Goal: Download file/media

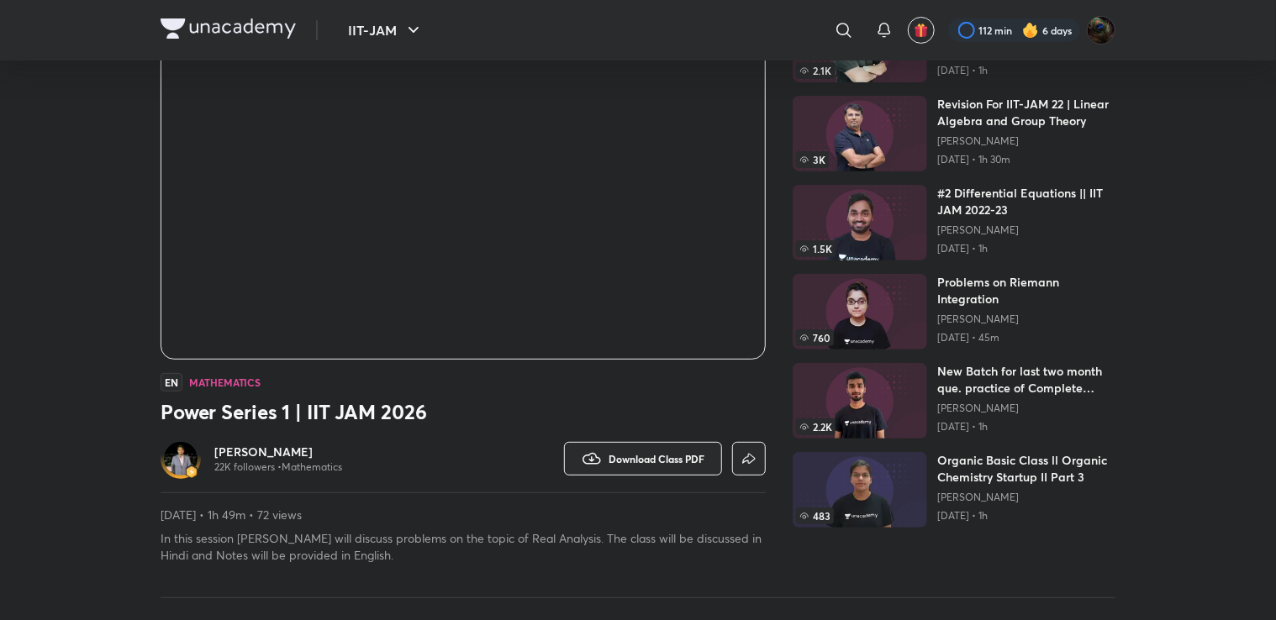
scroll to position [161, 0]
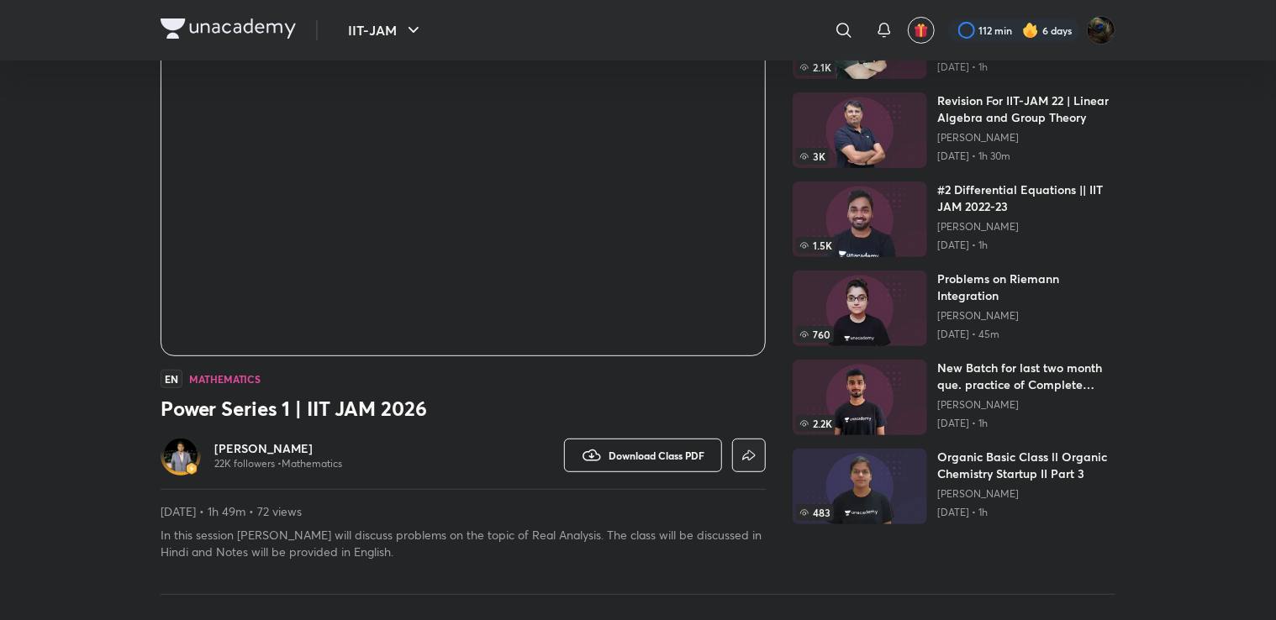
click at [626, 459] on span "Download Class PDF" at bounding box center [656, 455] width 96 height 13
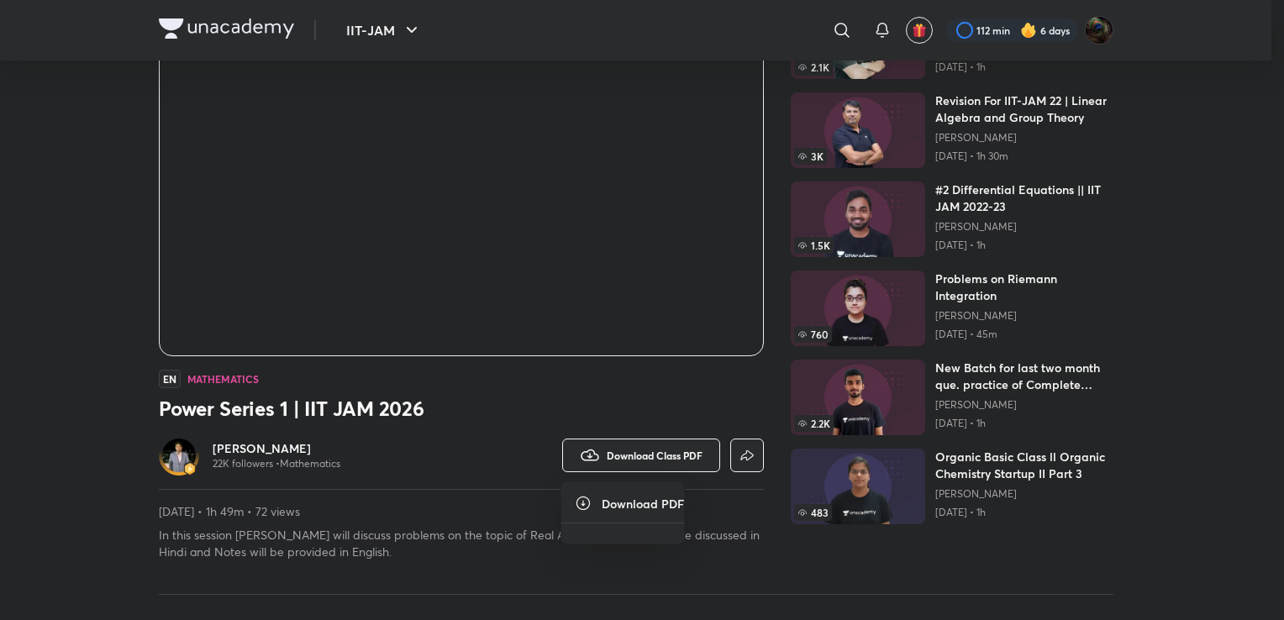
click at [489, 408] on div at bounding box center [642, 310] width 1284 height 620
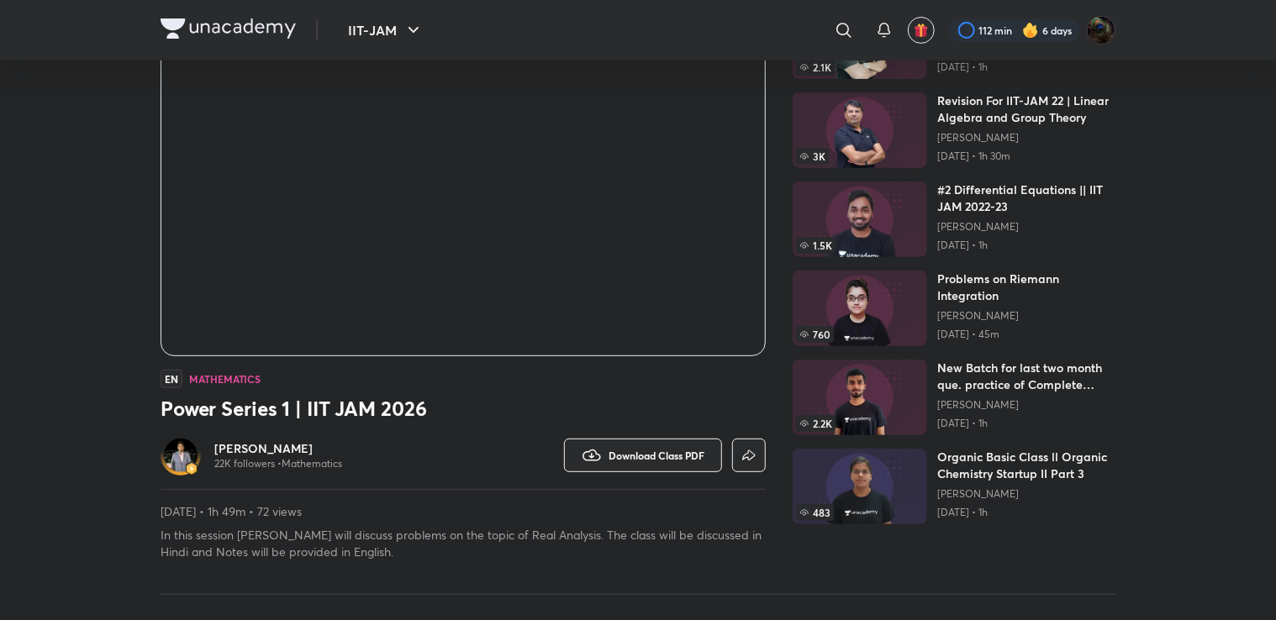
click at [551, 442] on div "Watch on app Download Class PDF" at bounding box center [614, 455] width 303 height 40
click at [610, 461] on span "Download Class PDF" at bounding box center [656, 455] width 96 height 13
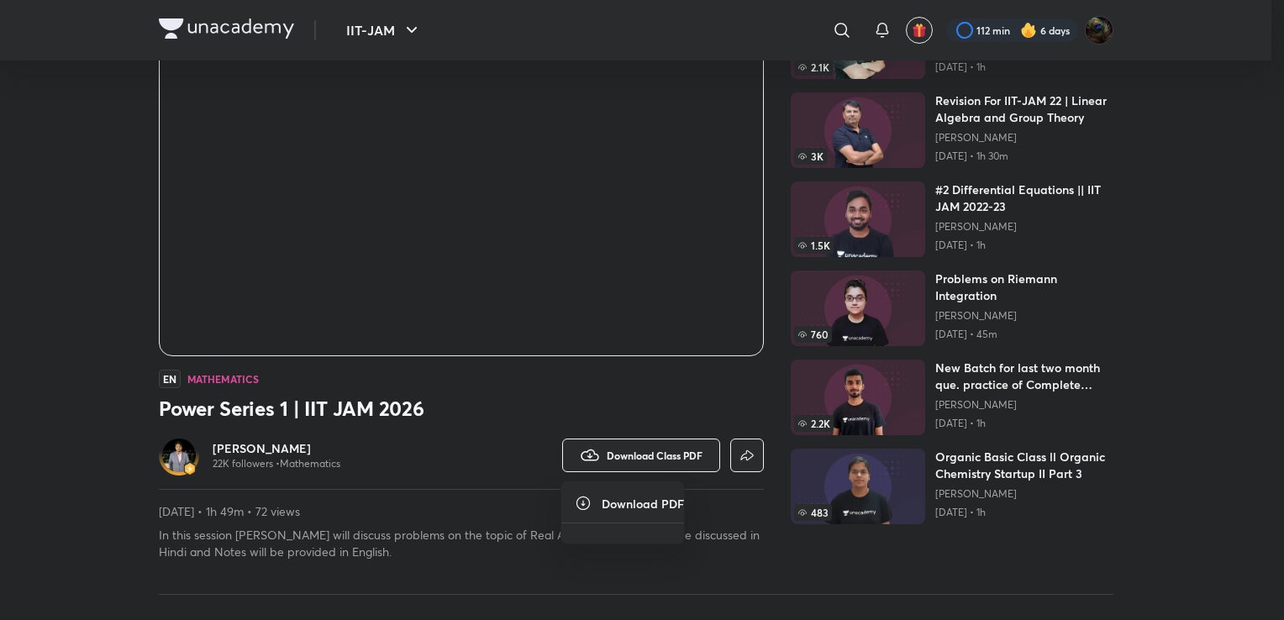
click at [633, 508] on h6 "Download PDF" at bounding box center [643, 504] width 82 height 18
drag, startPoint x: 633, startPoint y: 508, endPoint x: 688, endPoint y: 452, distance: 79.0
click at [688, 452] on div "Download PDF" at bounding box center [642, 310] width 1284 height 620
drag, startPoint x: 688, startPoint y: 452, endPoint x: 592, endPoint y: 429, distance: 99.5
click at [592, 429] on div at bounding box center [642, 310] width 1284 height 620
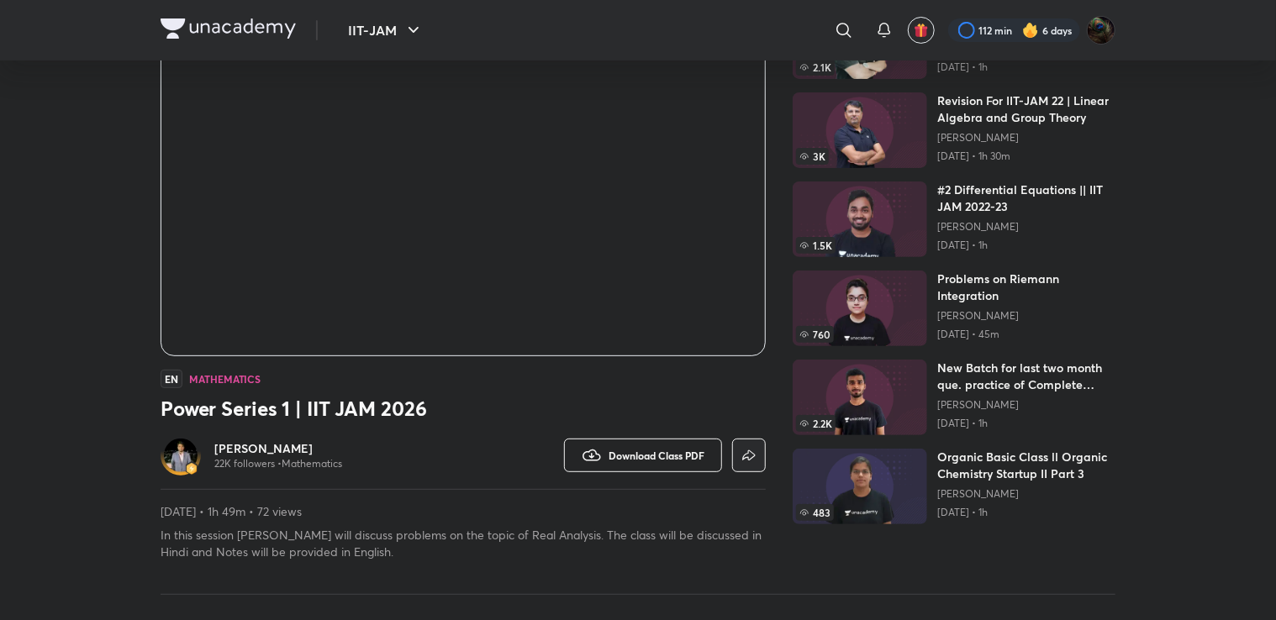
scroll to position [0, 0]
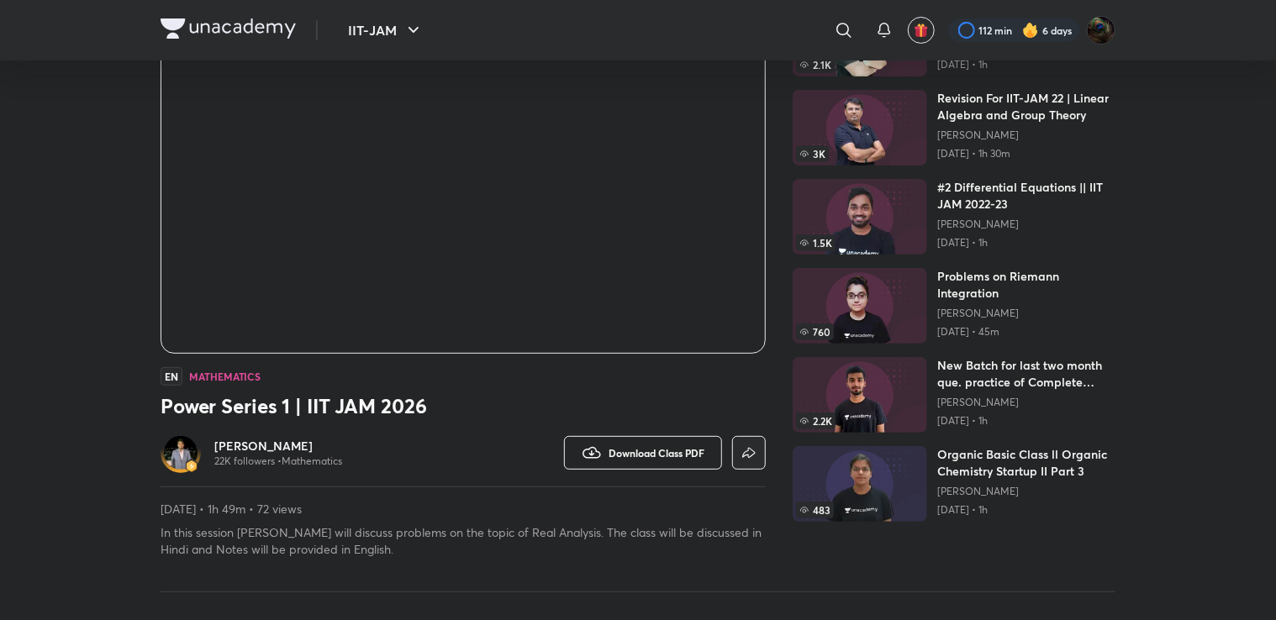
click at [639, 452] on span "Download Class PDF" at bounding box center [656, 452] width 96 height 13
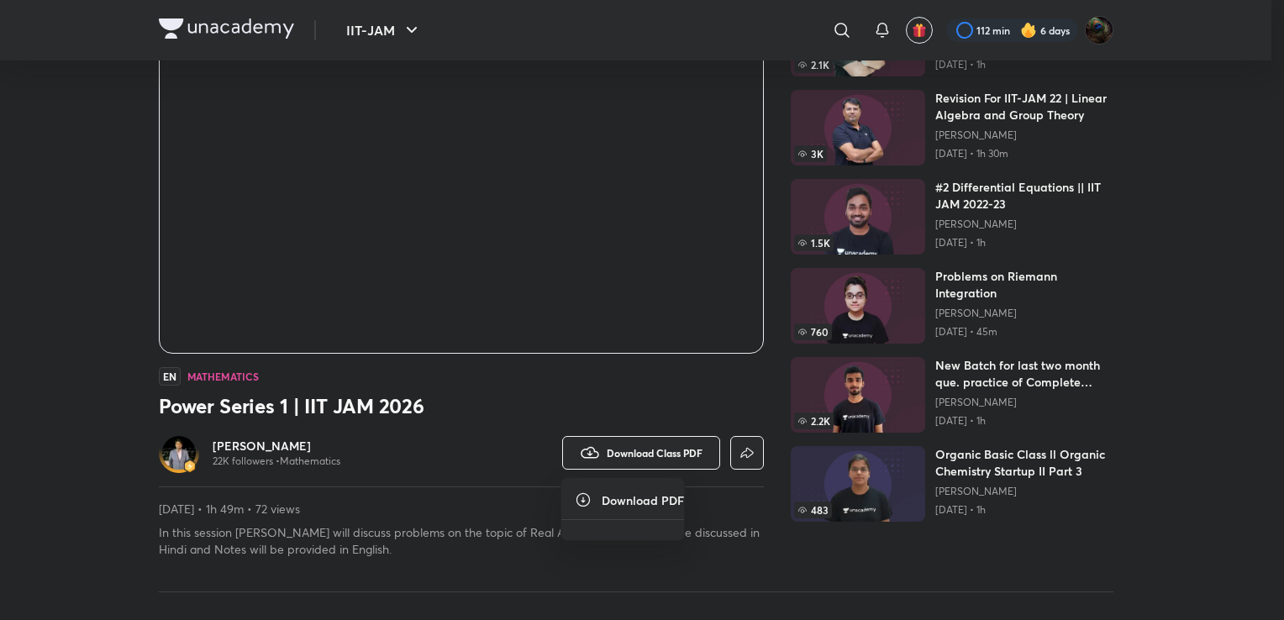
click at [631, 511] on ul "Download PDF" at bounding box center [622, 509] width 123 height 62
click at [524, 454] on div at bounding box center [642, 310] width 1284 height 620
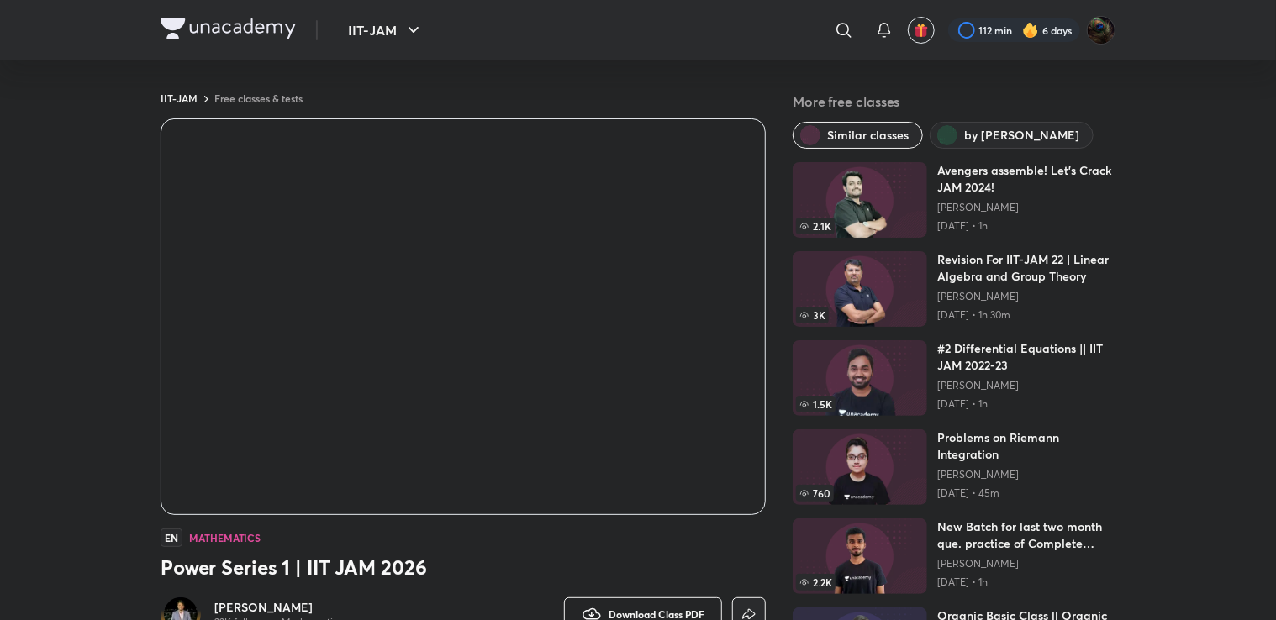
scroll to position [0, 0]
